Goal: Communication & Community: Answer question/provide support

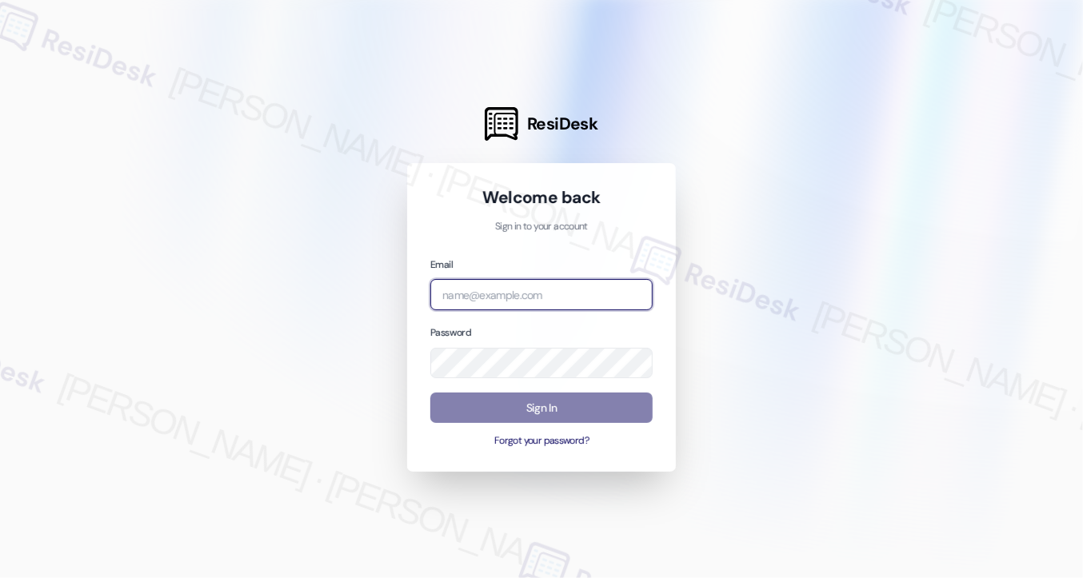
click at [537, 304] on input "email" at bounding box center [541, 294] width 222 height 31
type input "[EMAIL_ADDRESS][PERSON_NAME][PERSON_NAME][DOMAIN_NAME]"
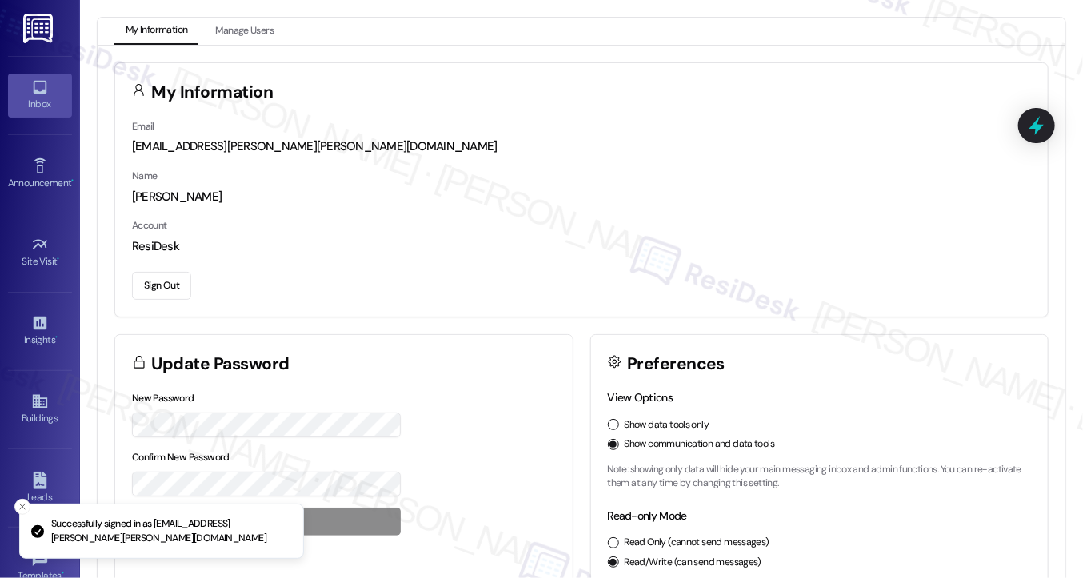
click at [41, 111] on div "Inbox" at bounding box center [40, 104] width 80 height 16
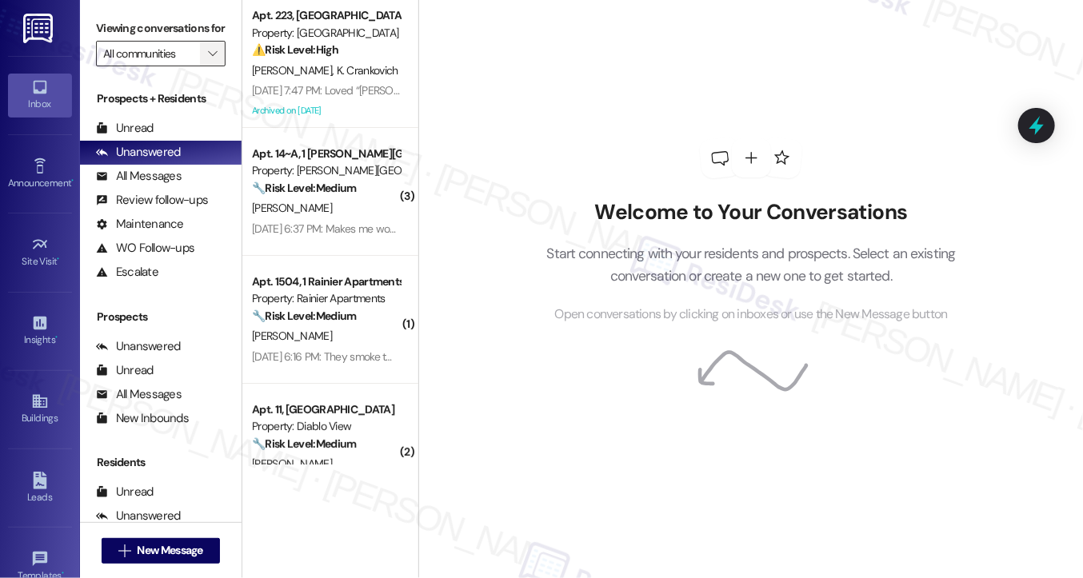
click at [219, 66] on button "" at bounding box center [213, 54] width 26 height 26
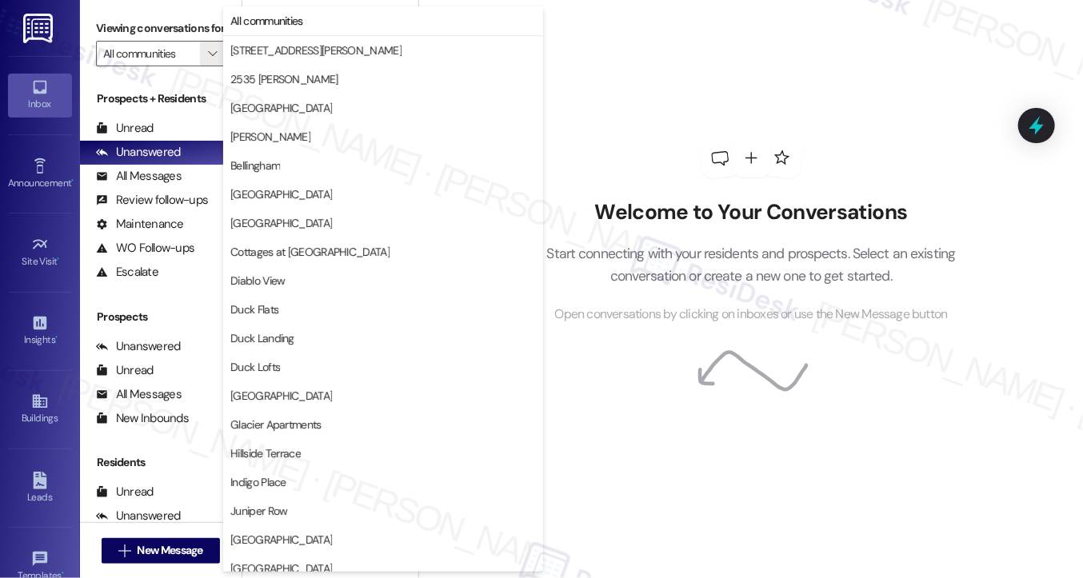
click at [621, 84] on div "Welcome to Your Conversations Start connecting with your residents and prospect…" at bounding box center [751, 231] width 480 height 462
